Goal: Task Accomplishment & Management: Manage account settings

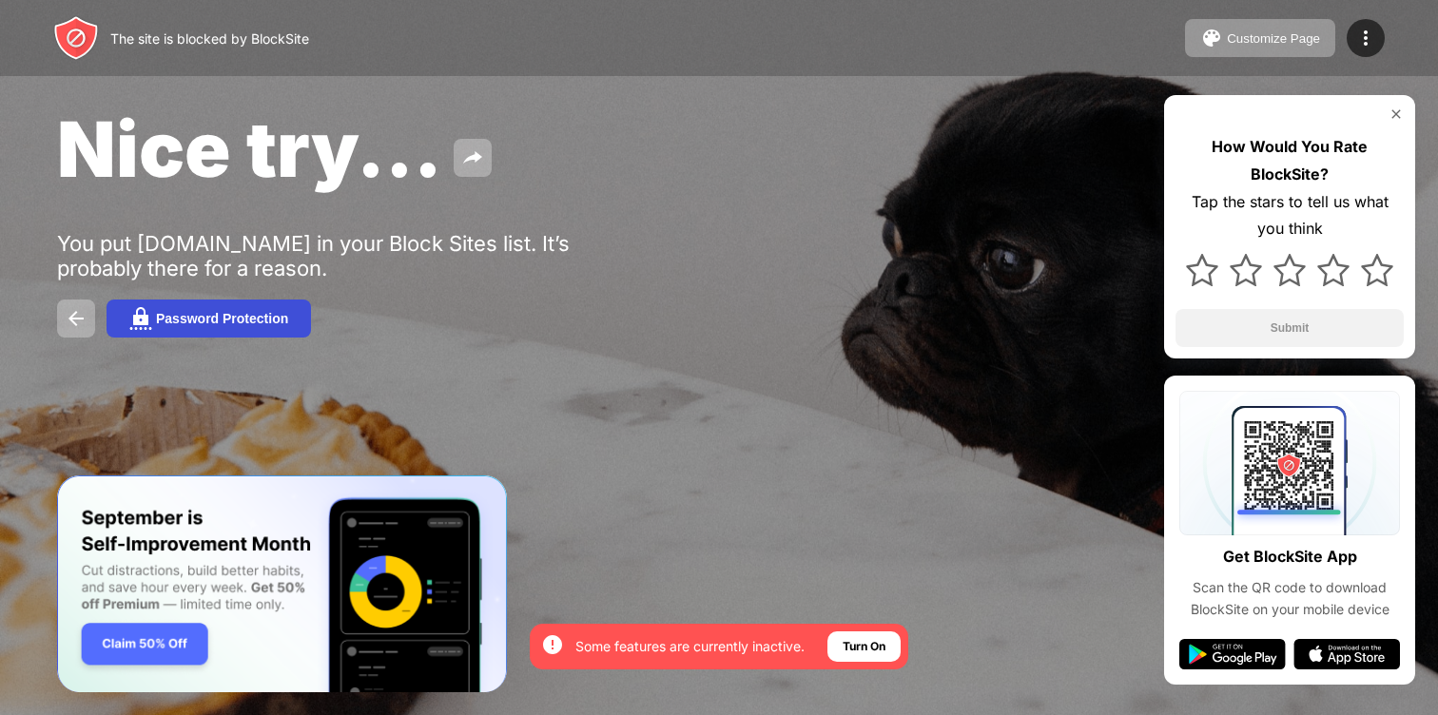
click at [193, 328] on button "Password Protection" at bounding box center [209, 319] width 204 height 38
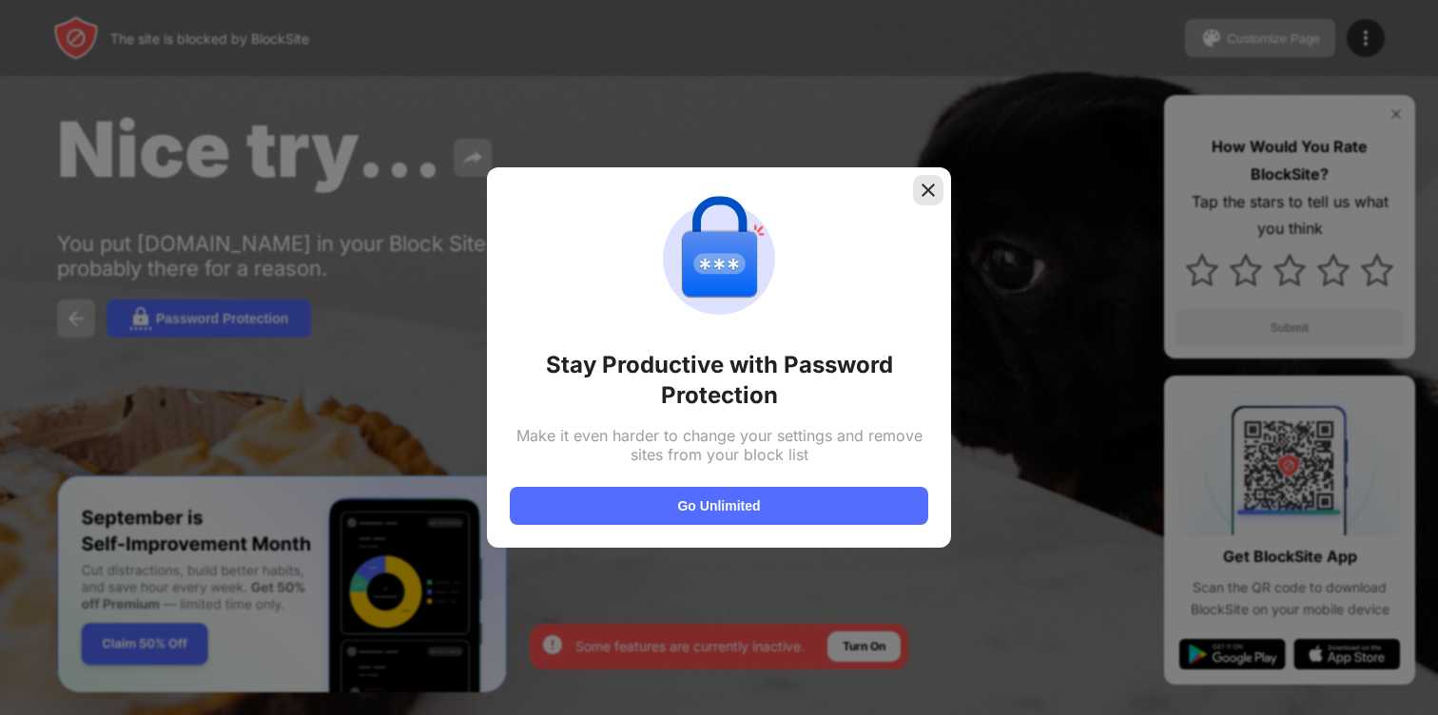
click at [924, 184] on img at bounding box center [928, 190] width 19 height 19
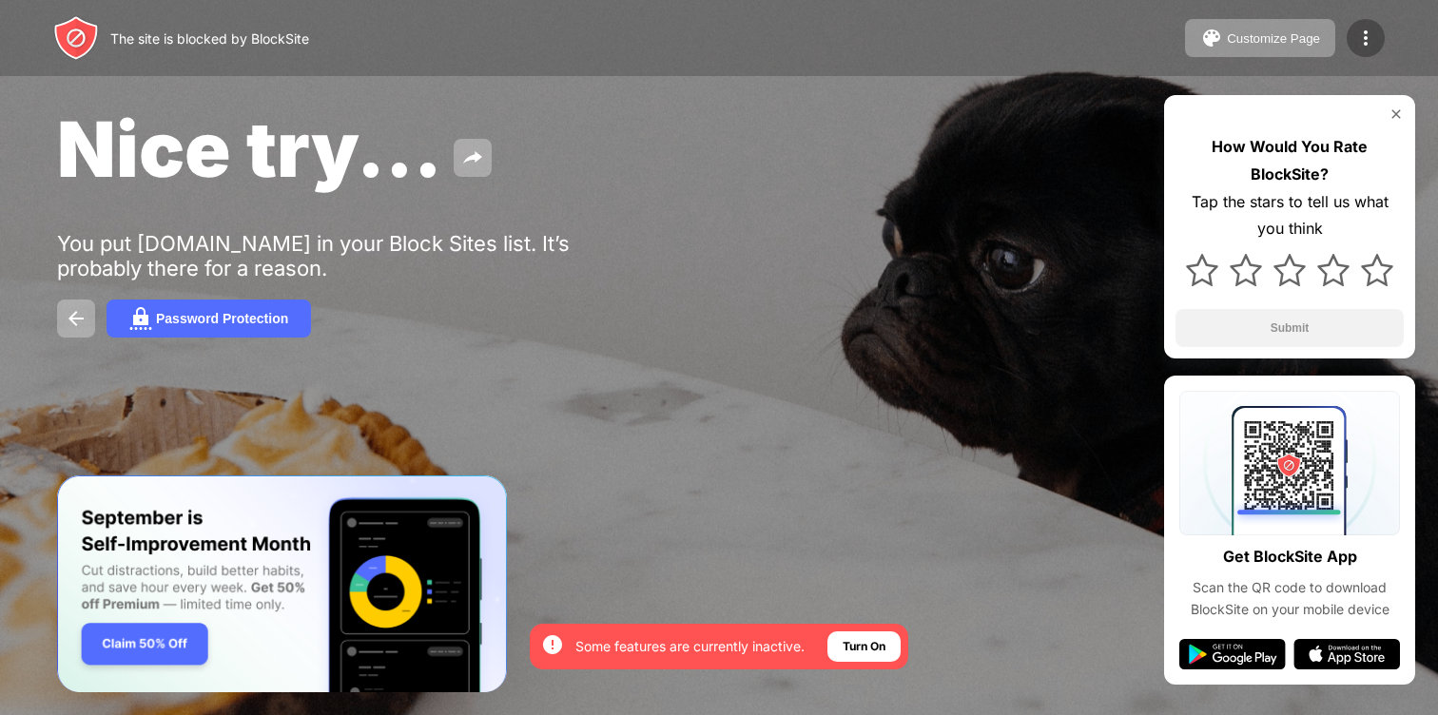
click at [1381, 44] on div at bounding box center [1366, 38] width 38 height 38
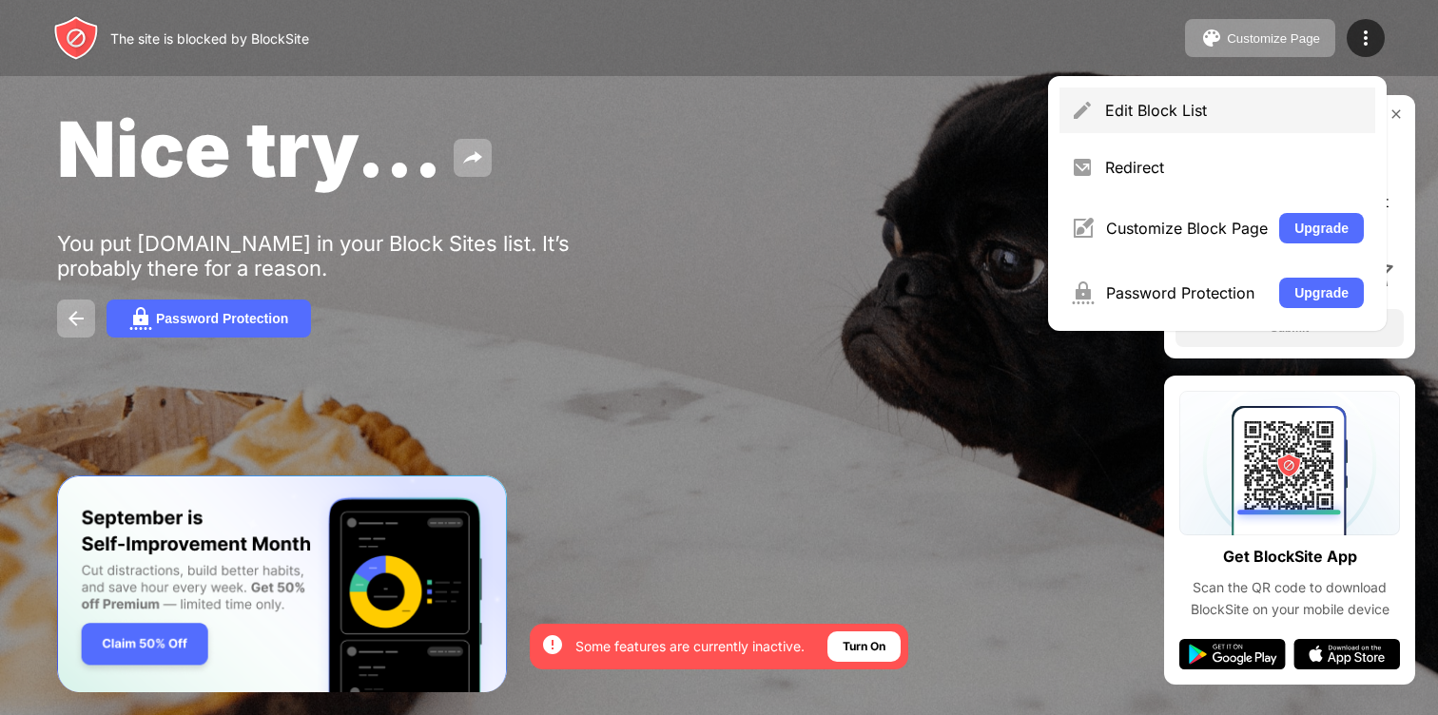
click at [1181, 113] on div "Edit Block List" at bounding box center [1234, 110] width 259 height 19
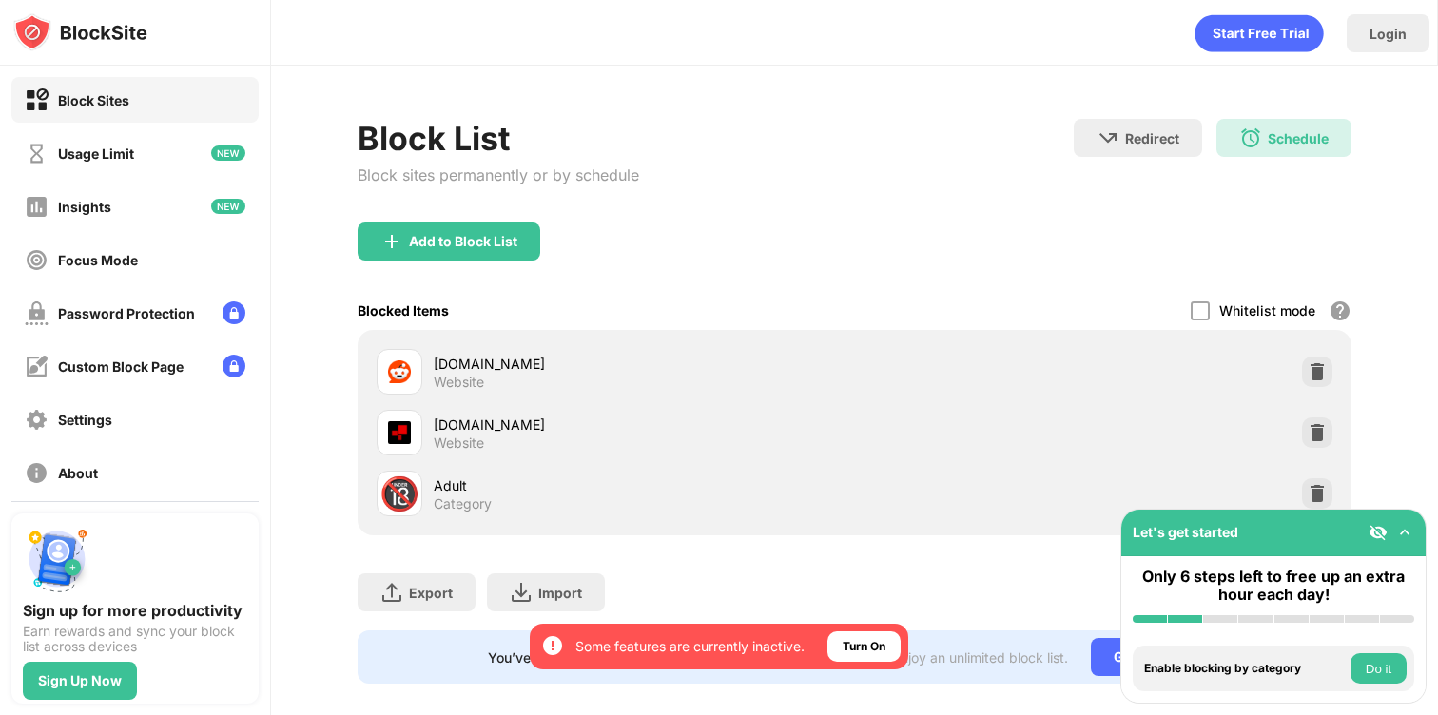
scroll to position [21, 0]
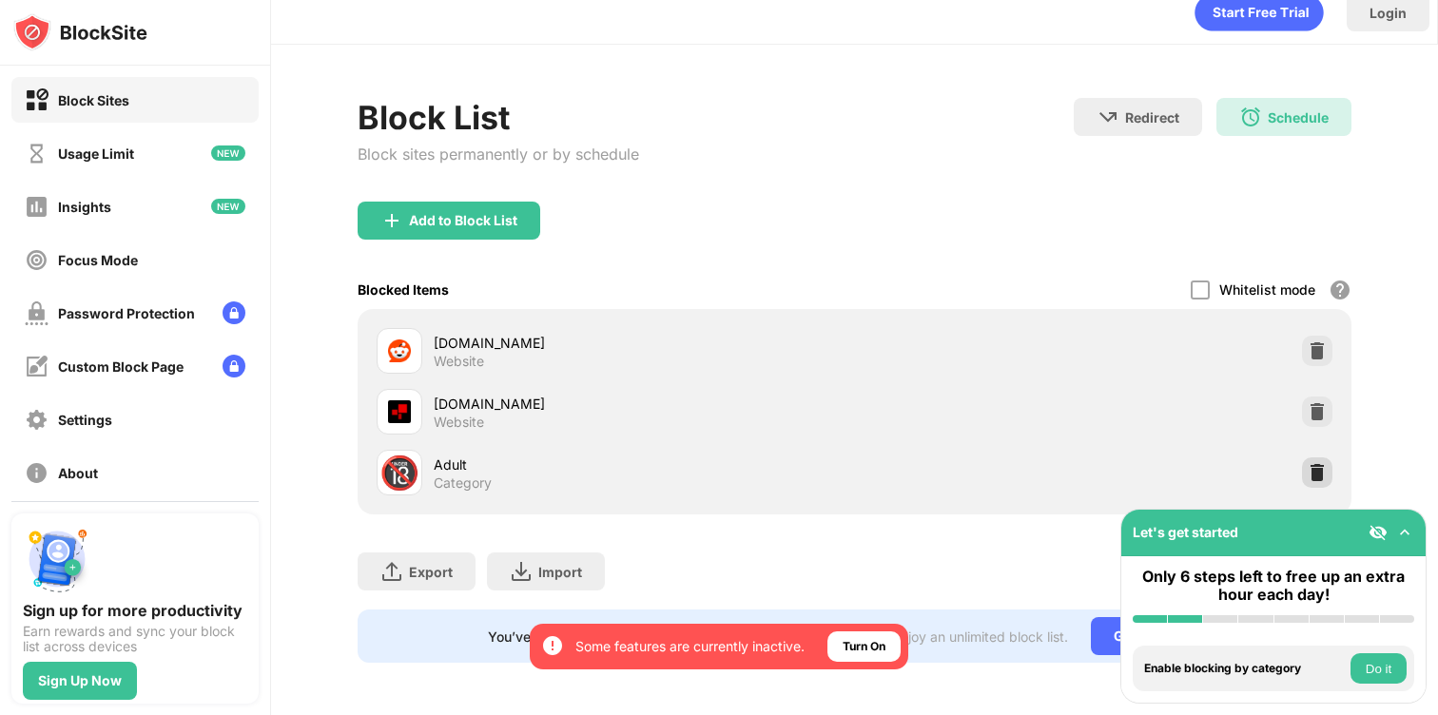
click at [1315, 466] on img at bounding box center [1317, 472] width 19 height 19
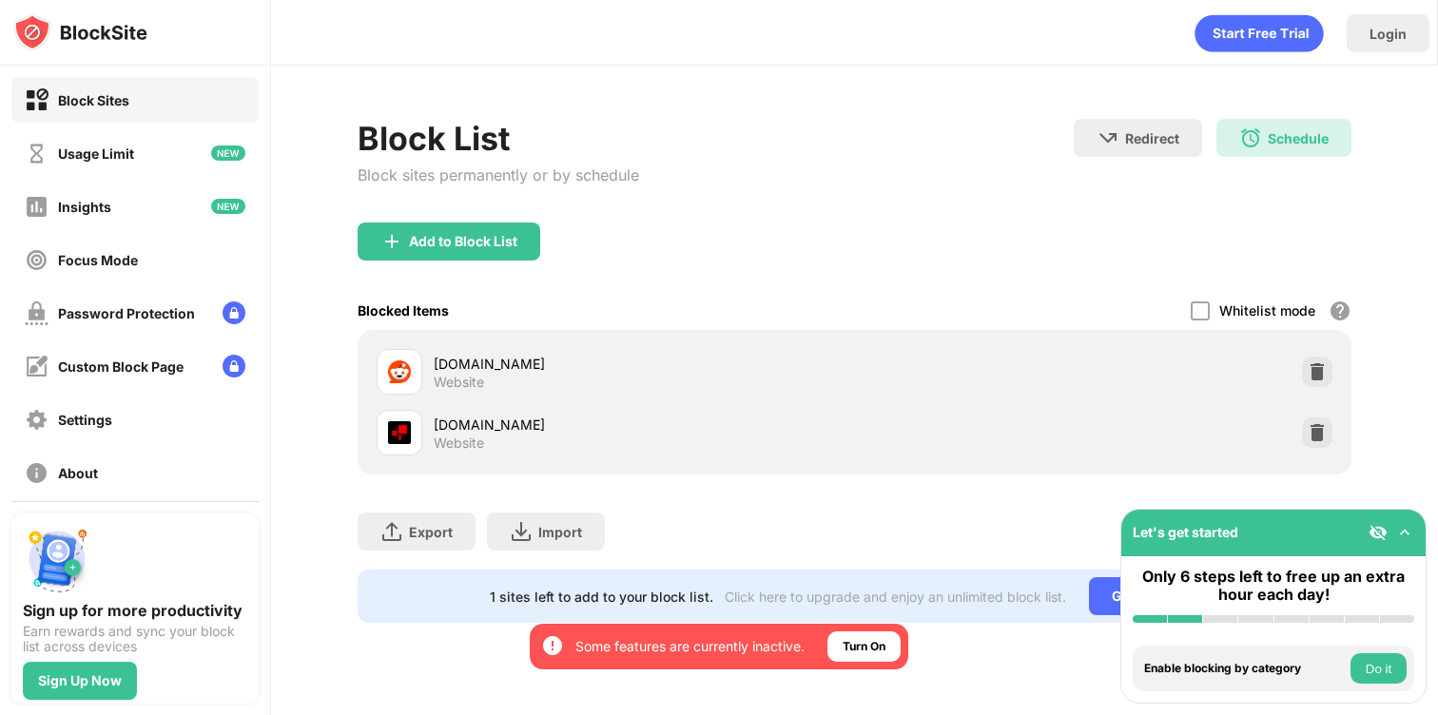
scroll to position [0, 0]
click at [1315, 418] on div at bounding box center [1317, 433] width 30 height 30
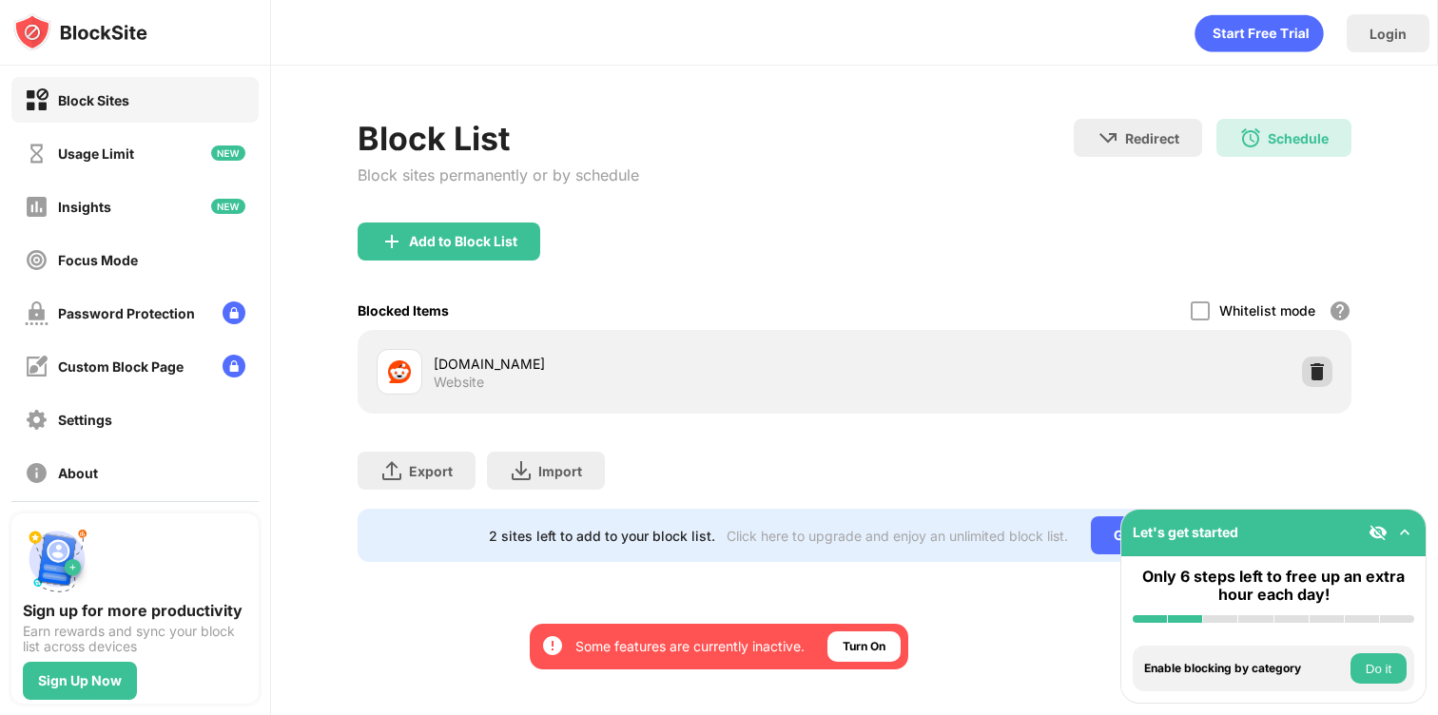
click at [1312, 376] on img at bounding box center [1317, 371] width 19 height 19
